Goal: Task Accomplishment & Management: Manage account settings

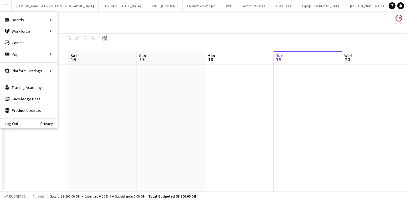
scroll to position [0, 200]
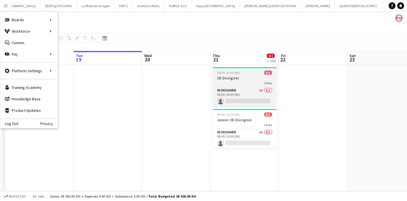
click at [261, 87] on app-job-card "08:00-16:00 (8h) 0/1 3D Designer 1 Role 3D Designer 2A 0/1 08:00-16:00 (8h) sin…" at bounding box center [245, 87] width 64 height 40
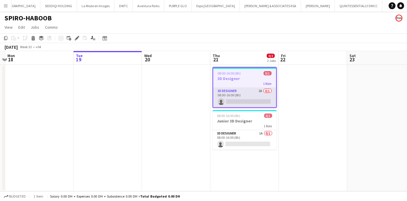
click at [262, 92] on app-card-role "3D Designer 2A 0/1 08:00-16:00 (8h) single-neutral-actions" at bounding box center [244, 97] width 63 height 19
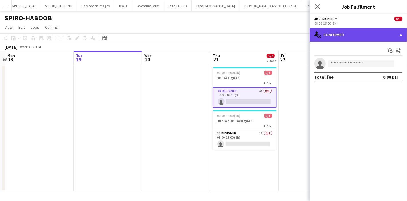
click at [356, 38] on div "single-neutral-actions-check-2 Confirmed" at bounding box center [358, 35] width 97 height 14
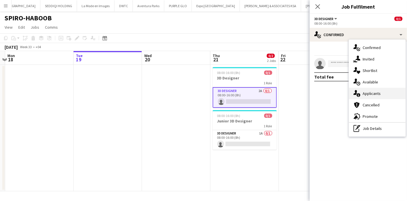
click at [371, 92] on div "single-neutral-actions-information Applicants" at bounding box center [377, 93] width 57 height 11
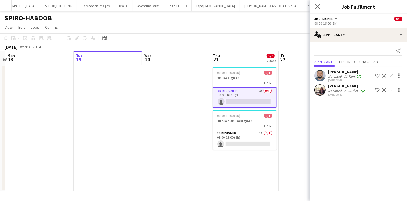
click at [323, 93] on app-user-avatar at bounding box center [320, 89] width 11 height 11
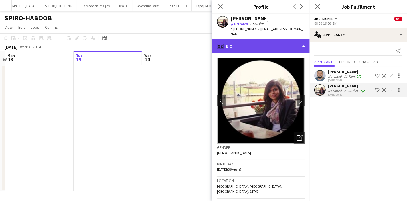
click at [295, 42] on div "profile Bio" at bounding box center [261, 46] width 97 height 14
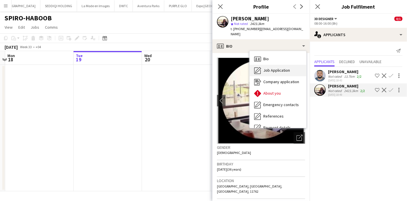
click at [282, 68] on span "Job Application" at bounding box center [277, 70] width 27 height 5
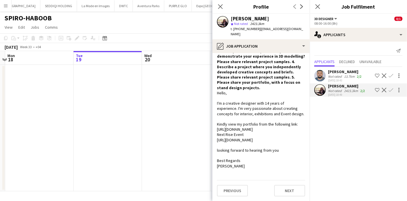
scroll to position [0, 0]
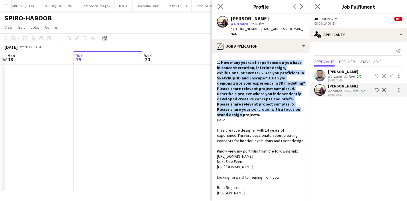
drag, startPoint x: 217, startPoint y: 56, endPoint x: 302, endPoint y: 106, distance: 98.1
click at [302, 106] on app-crew-profile-role-application "1. How many years of experience do you have in concept creation, interior desig…" at bounding box center [261, 127] width 97 height 148
copy h4 "1. How many years of experience do you have in concept creation, interior desig…"
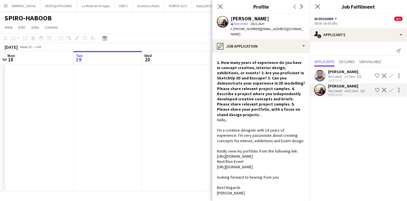
click at [317, 74] on app-user-avatar at bounding box center [320, 75] width 11 height 11
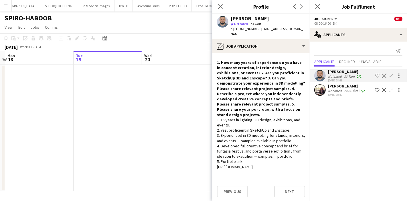
click at [378, 74] on app-icon "Shortlist crew" at bounding box center [377, 75] width 5 height 5
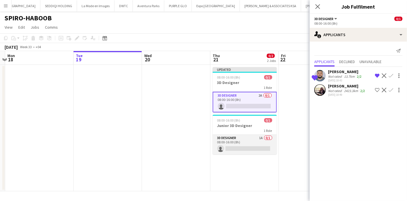
click at [246, 136] on app-card-role "3D Designer 1A 0/1 08:00-16:00 (8h) single-neutral-actions" at bounding box center [245, 144] width 64 height 19
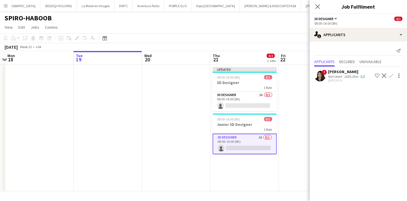
click at [320, 80] on app-user-avatar at bounding box center [320, 75] width 11 height 11
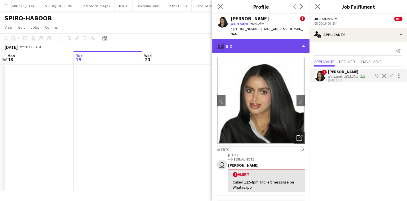
click at [293, 39] on div "profile Bio" at bounding box center [261, 46] width 97 height 14
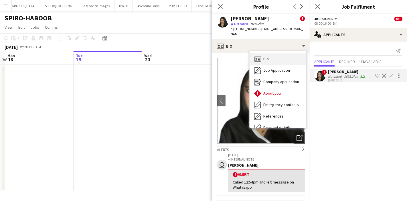
click at [278, 56] on div "Bio Bio" at bounding box center [278, 58] width 57 height 11
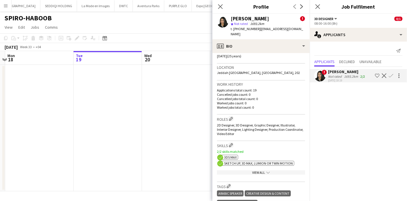
scroll to position [176, 0]
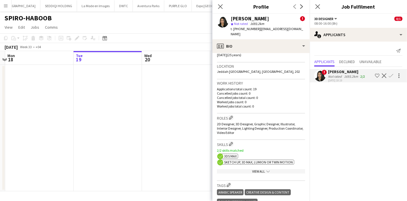
drag, startPoint x: 267, startPoint y: 130, endPoint x: 246, endPoint y: 110, distance: 29.6
click at [246, 115] on h3 "Roles Edit crew company roles" at bounding box center [261, 118] width 88 height 6
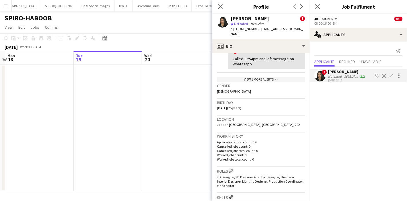
scroll to position [93, 0]
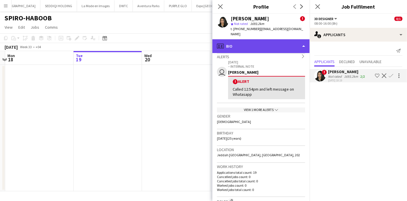
click at [287, 39] on div "profile Bio" at bounding box center [261, 46] width 97 height 14
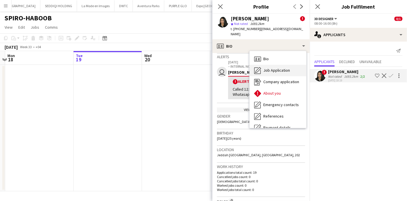
click at [280, 68] on span "Job Application" at bounding box center [277, 70] width 27 height 5
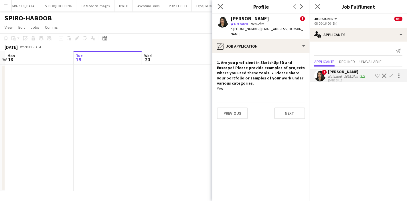
click at [221, 10] on app-icon "Close pop-in" at bounding box center [221, 7] width 8 height 8
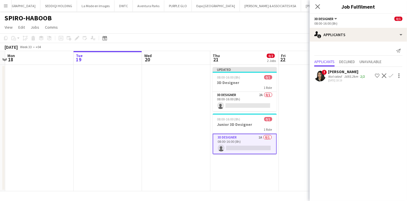
click at [320, 76] on app-user-avatar at bounding box center [320, 75] width 11 height 11
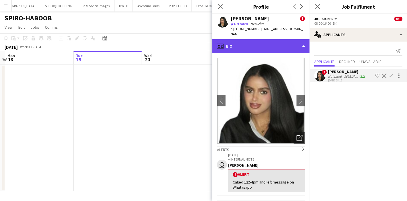
click at [298, 42] on div "profile Bio" at bounding box center [261, 46] width 97 height 14
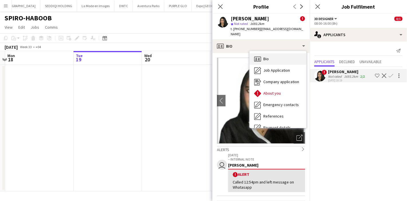
click at [287, 54] on div "Bio Bio" at bounding box center [278, 58] width 57 height 11
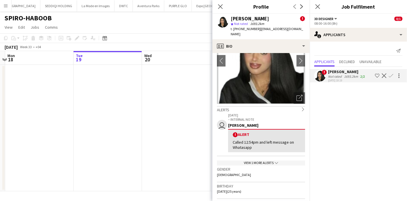
scroll to position [0, 0]
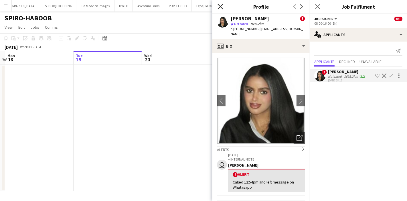
click at [222, 8] on icon at bounding box center [220, 6] width 5 height 5
